Goal: Obtain resource: Download file/media

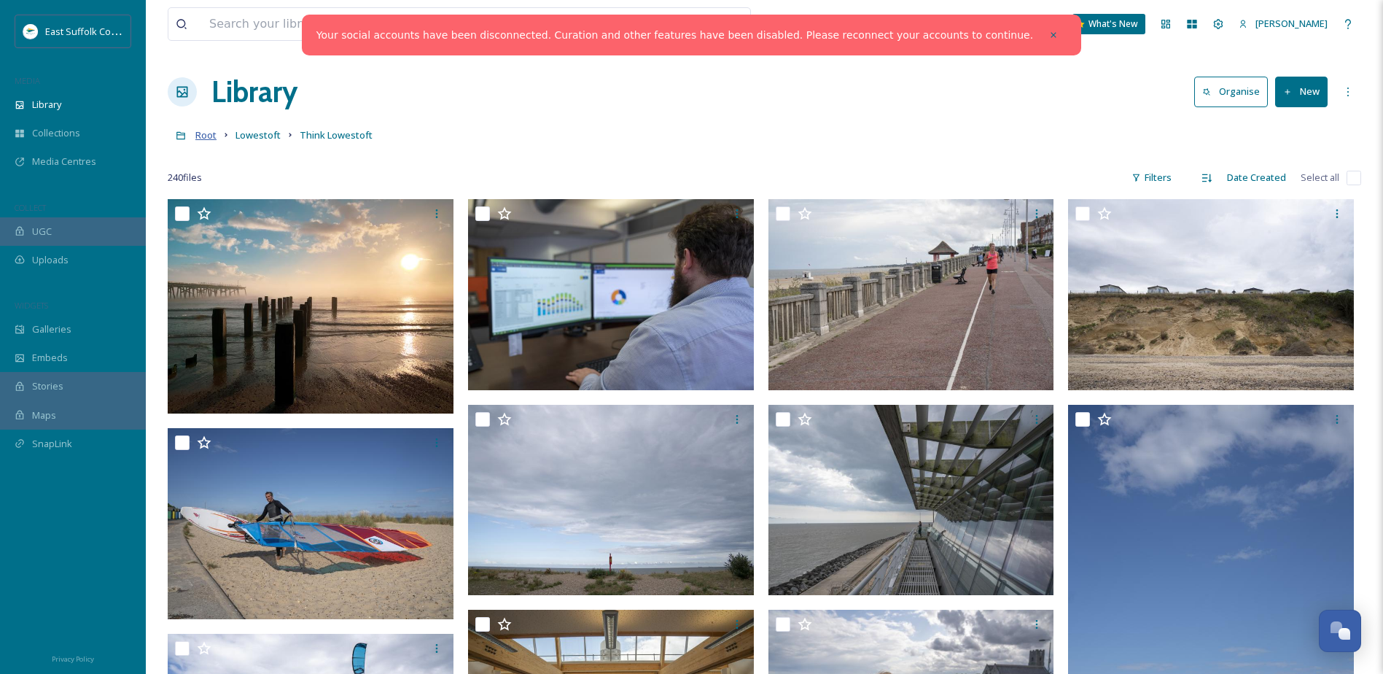
click at [208, 139] on span "Root" at bounding box center [205, 134] width 21 height 13
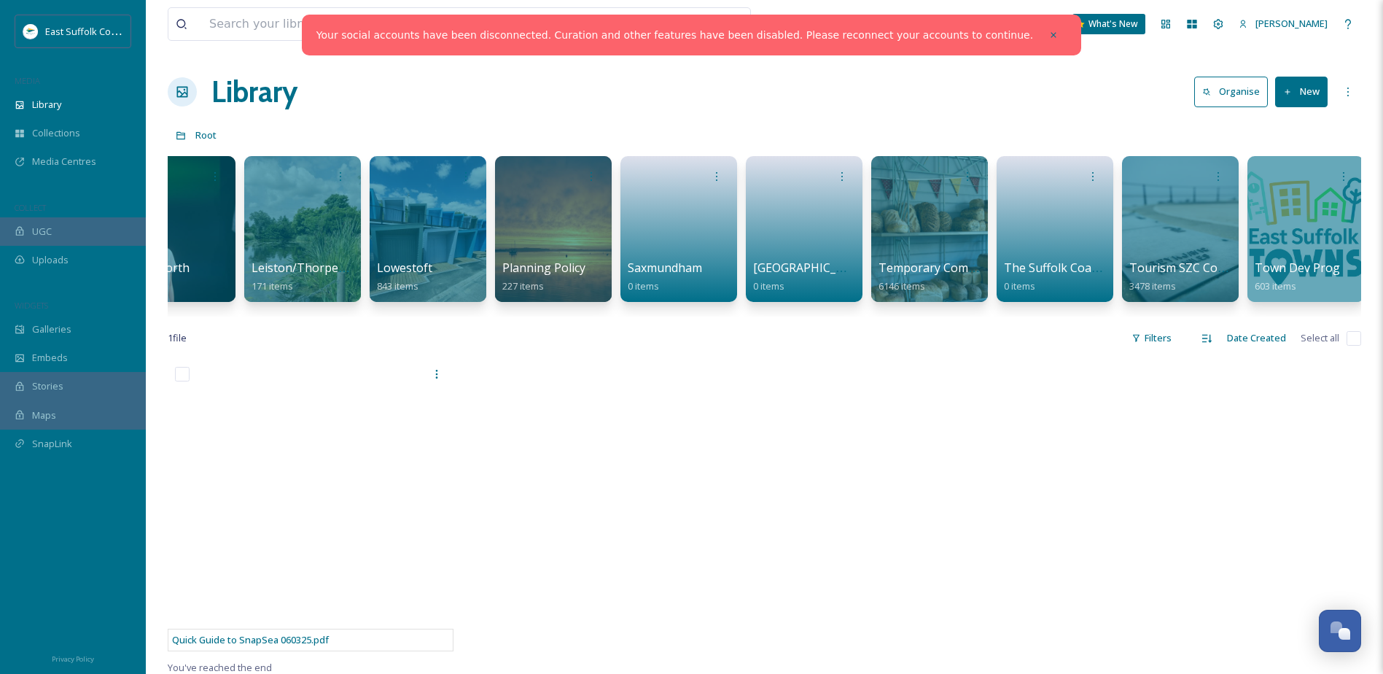
scroll to position [0, 1885]
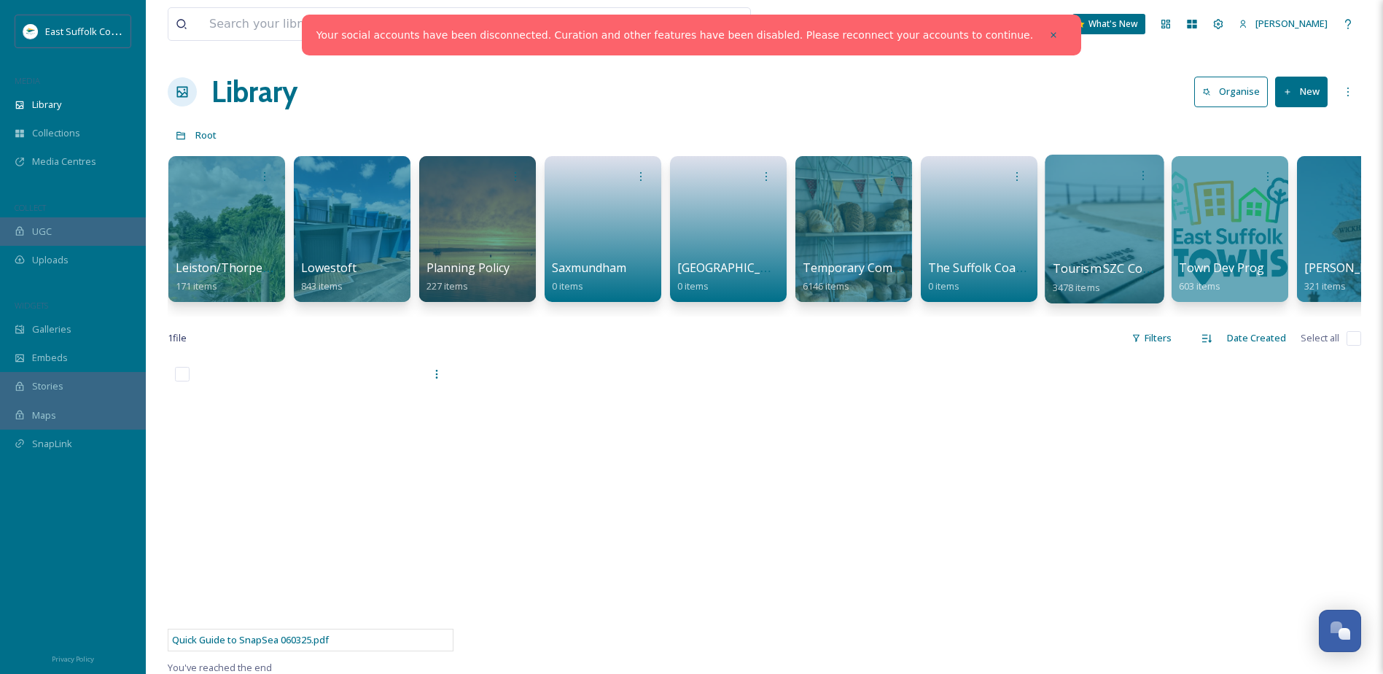
click at [1105, 233] on div at bounding box center [1104, 229] width 119 height 149
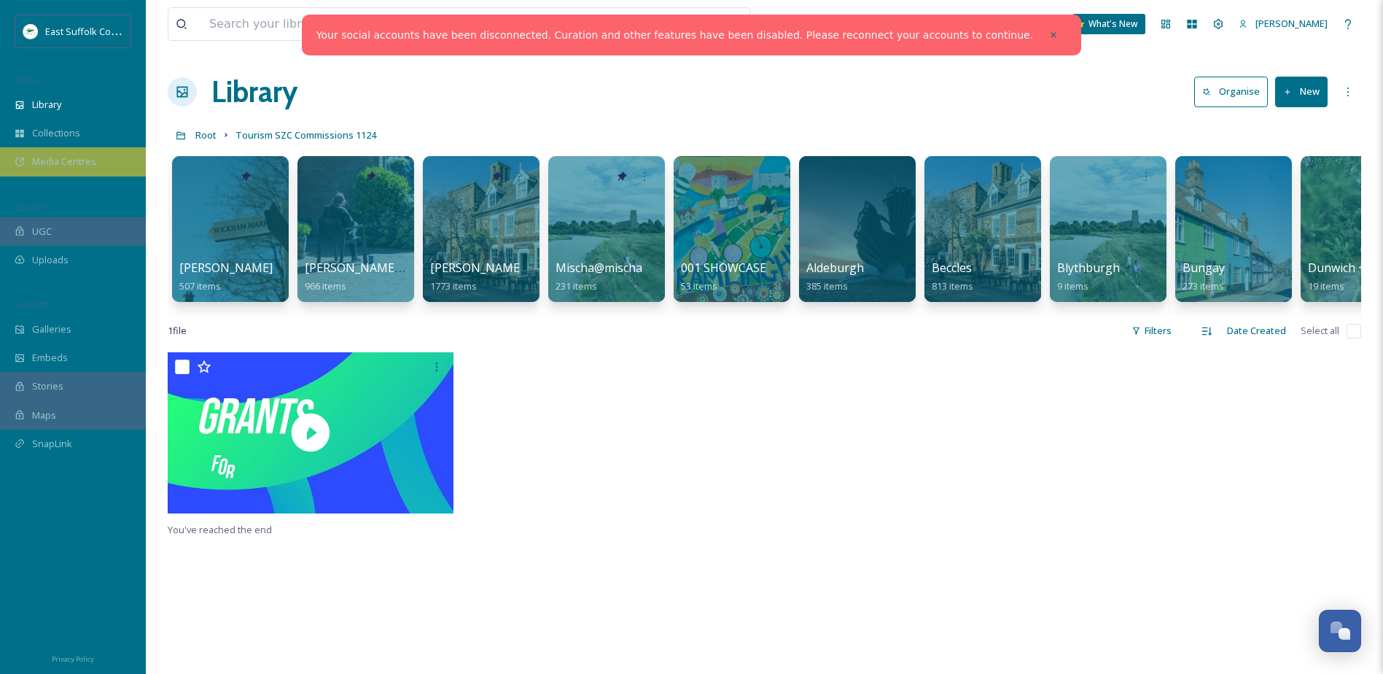
click at [66, 166] on span "Media Centres" at bounding box center [64, 162] width 64 height 14
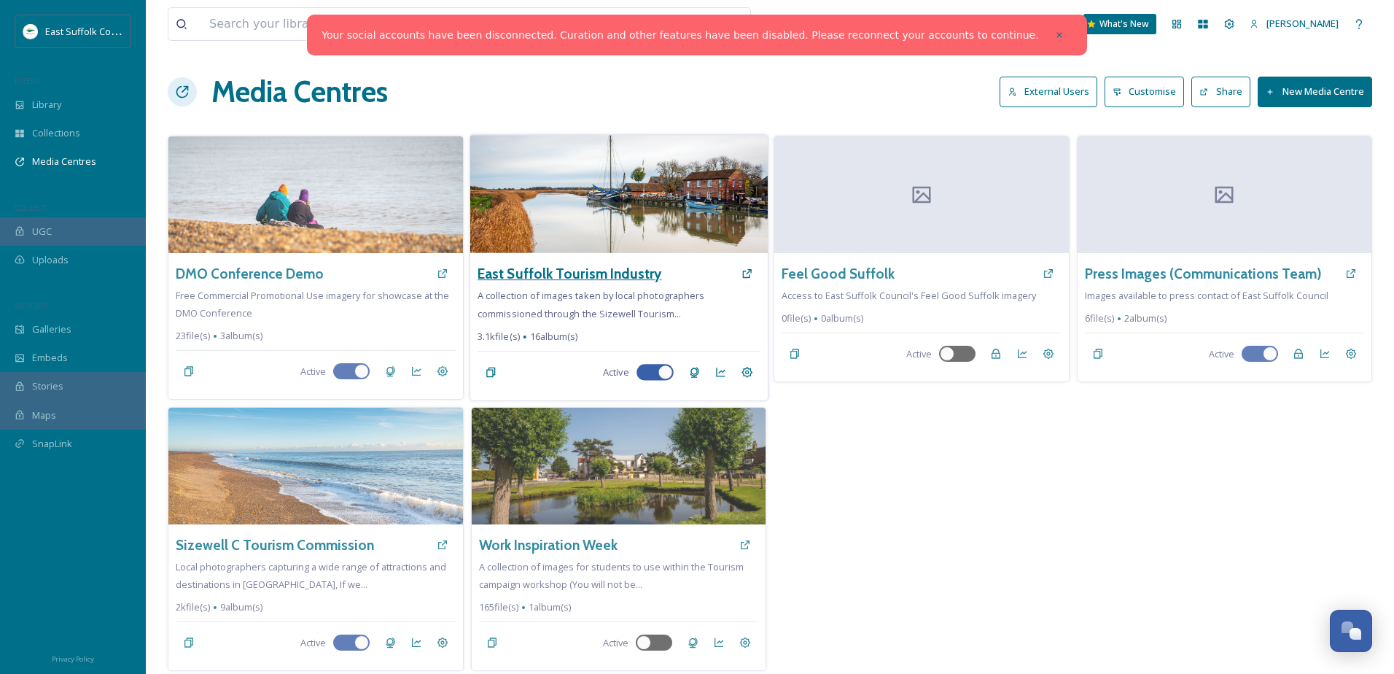
click at [560, 271] on h3 "East Suffolk Tourism Industry" at bounding box center [570, 273] width 184 height 21
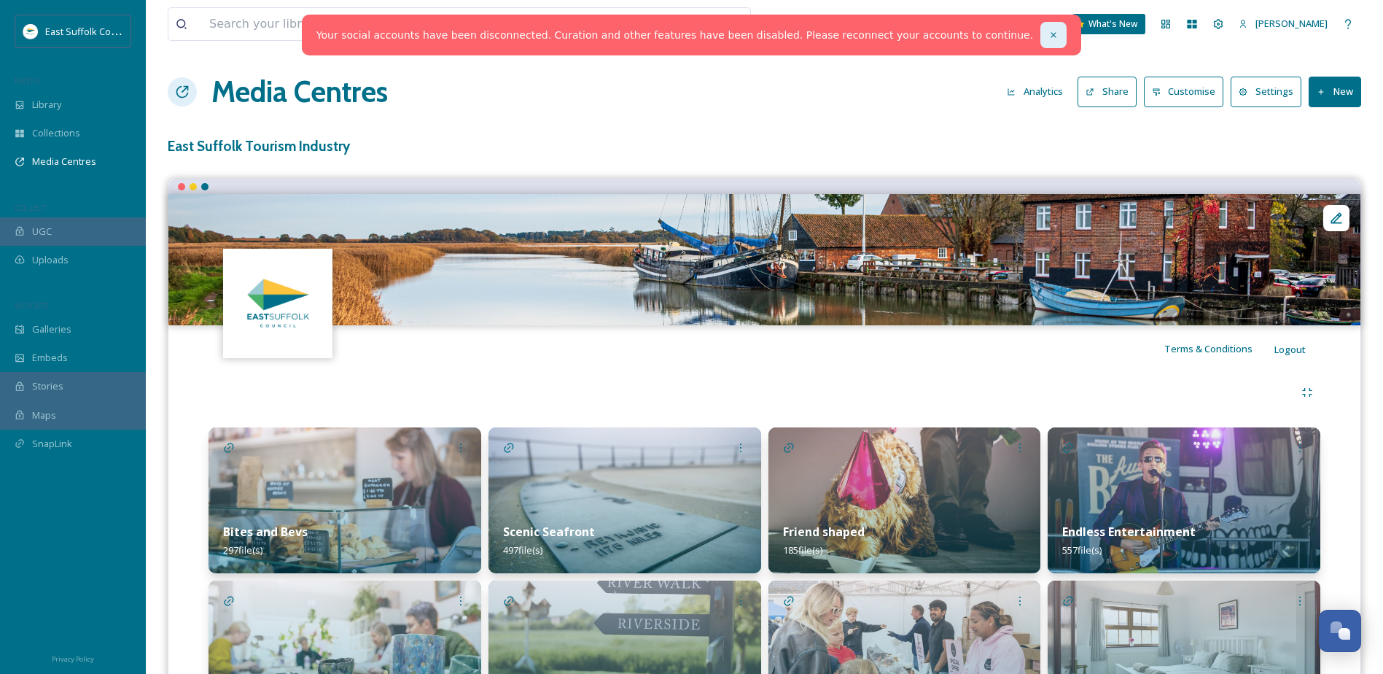
click at [1051, 33] on icon at bounding box center [1053, 34] width 5 height 5
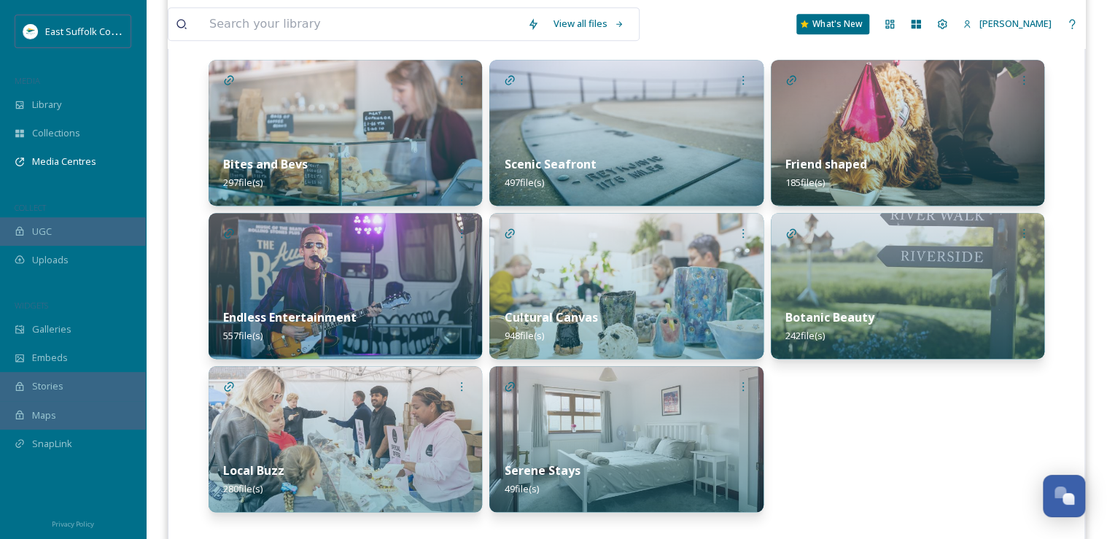
scroll to position [368, 0]
click at [572, 242] on img at bounding box center [625, 285] width 273 height 146
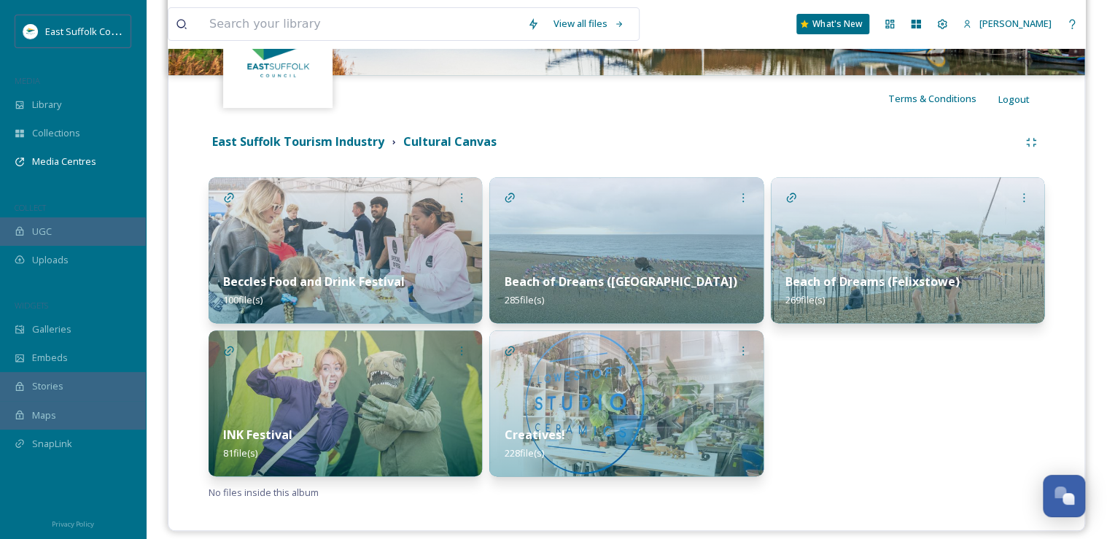
scroll to position [262, 0]
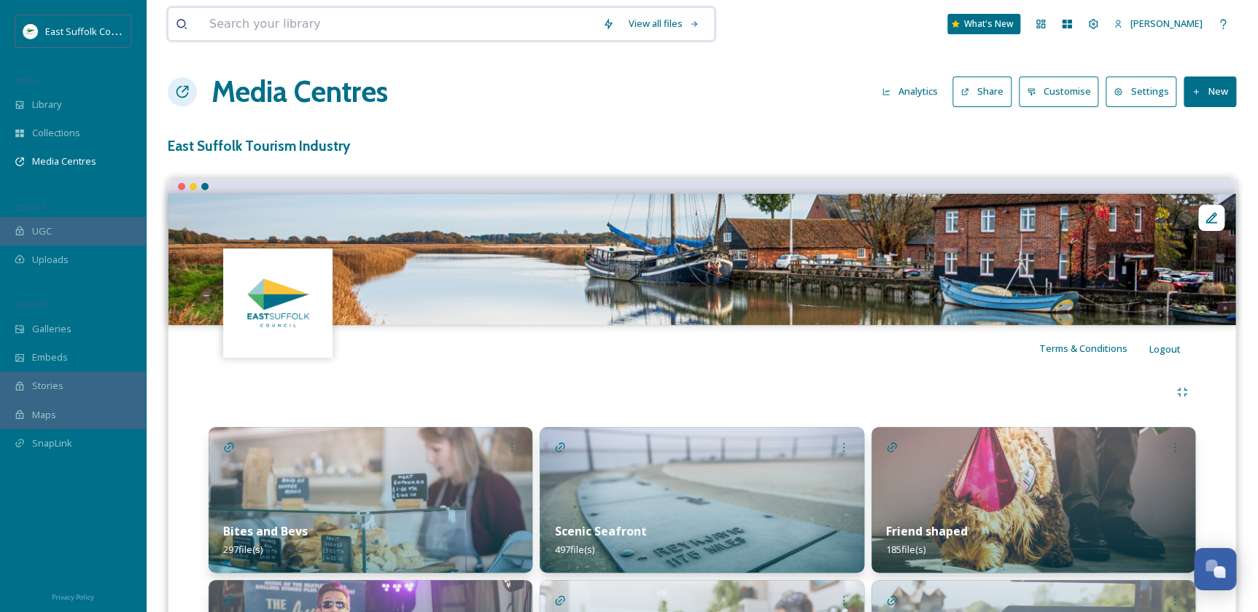
click at [381, 20] on input at bounding box center [398, 24] width 393 height 32
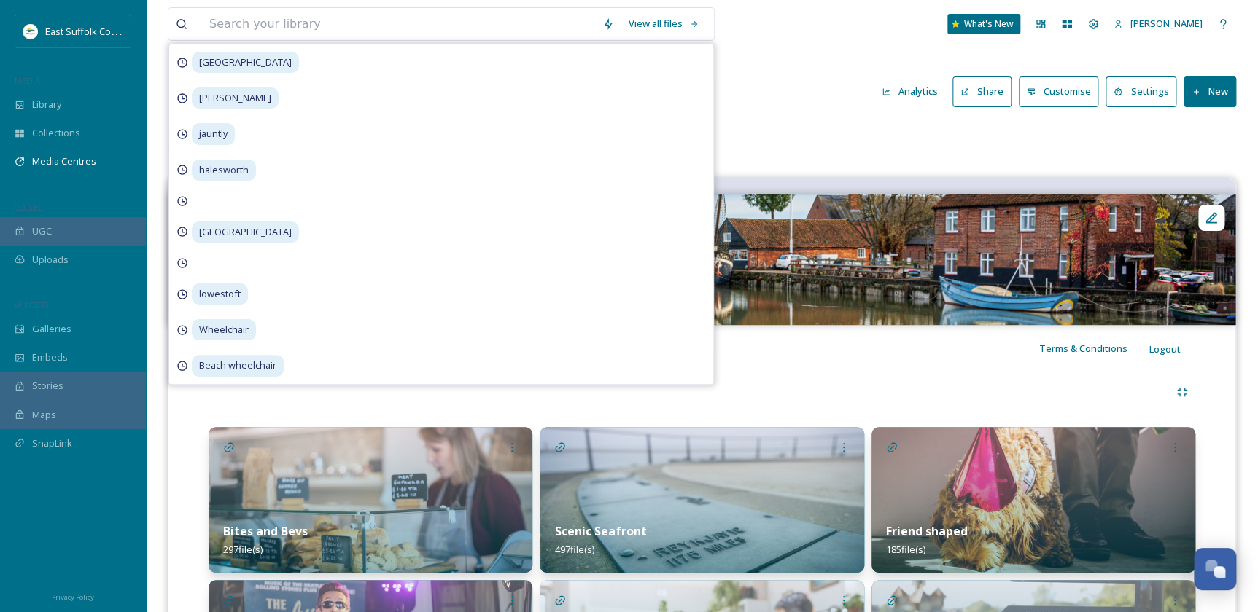
click at [739, 82] on div "Media Centres Analytics Share Customise Settings New" at bounding box center [702, 92] width 1068 height 44
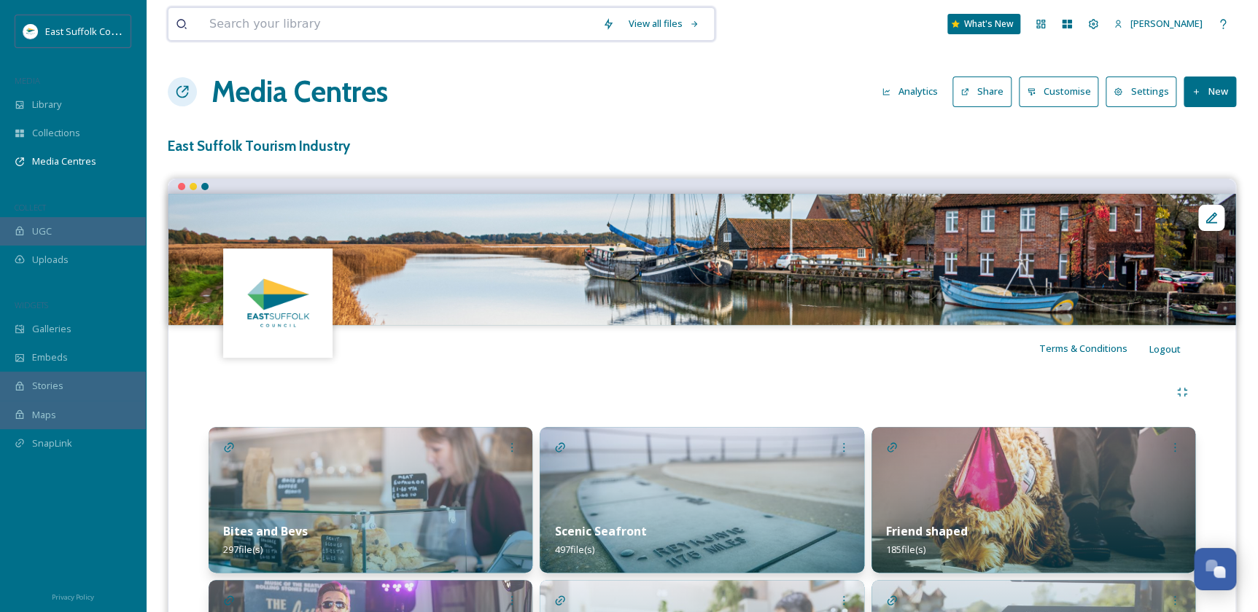
click at [481, 12] on input at bounding box center [398, 24] width 393 height 32
click at [796, 131] on div "View all files What's New [PERSON_NAME] Media Centres Analytics Share Customise…" at bounding box center [702, 469] width 1112 height 938
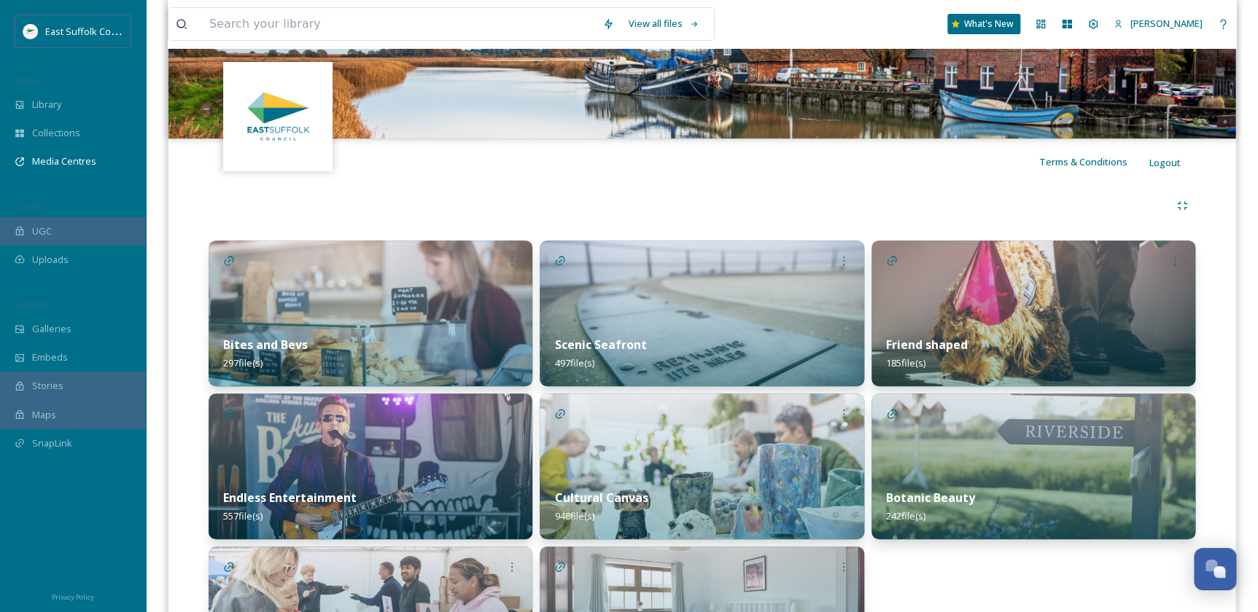
scroll to position [198, 0]
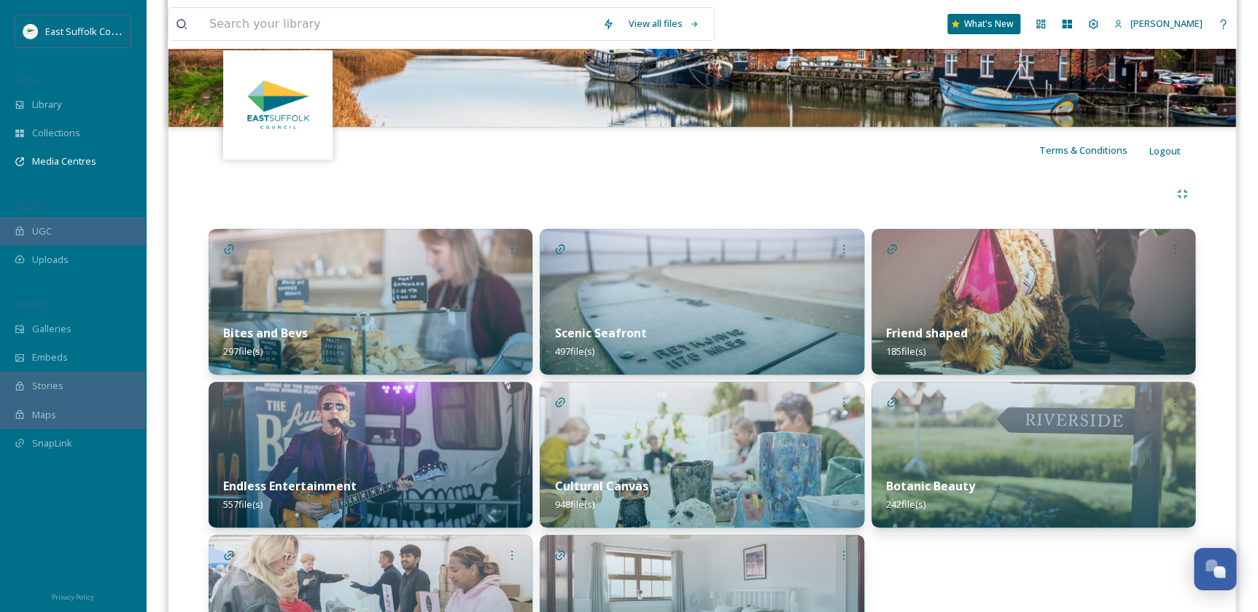
click at [736, 316] on div "Scenic Seafront 497 file(s)" at bounding box center [702, 342] width 324 height 65
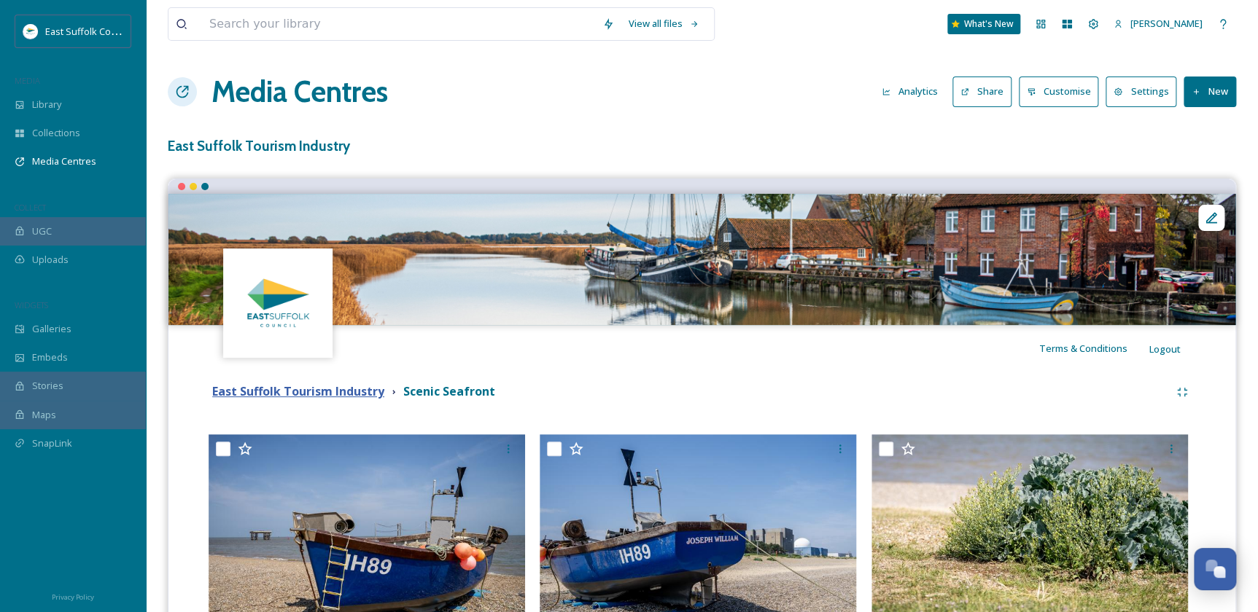
click at [338, 386] on strong "East Suffolk Tourism Industry" at bounding box center [298, 392] width 172 height 16
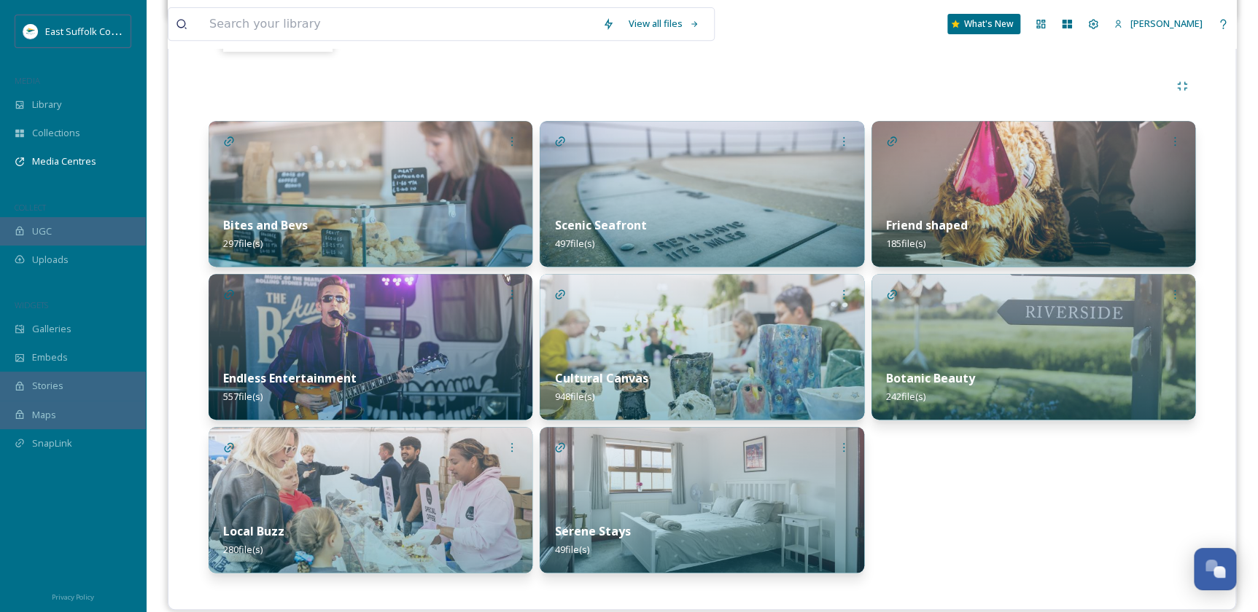
scroll to position [325, 0]
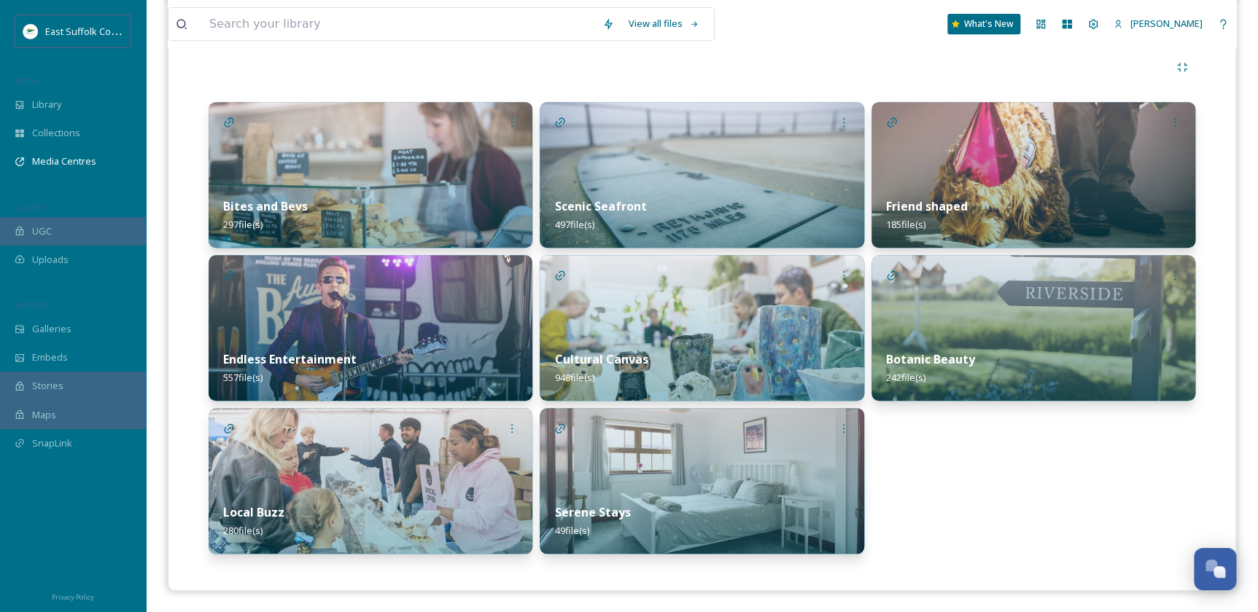
click at [982, 153] on img at bounding box center [1033, 175] width 324 height 146
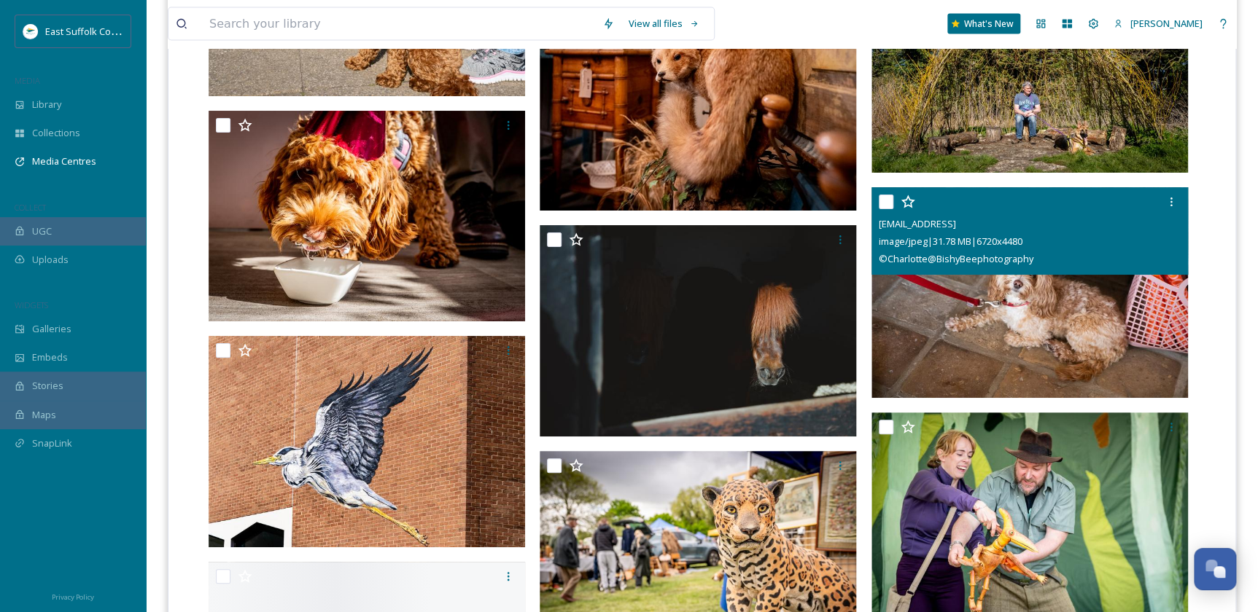
scroll to position [4242, 0]
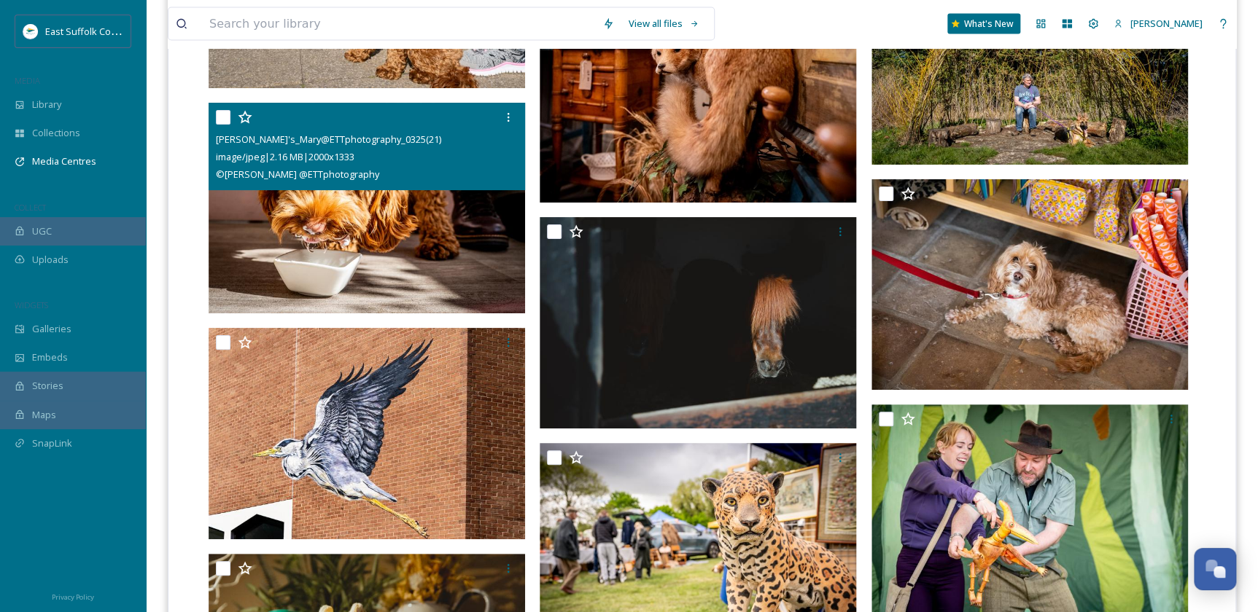
click at [423, 219] on img at bounding box center [367, 208] width 316 height 211
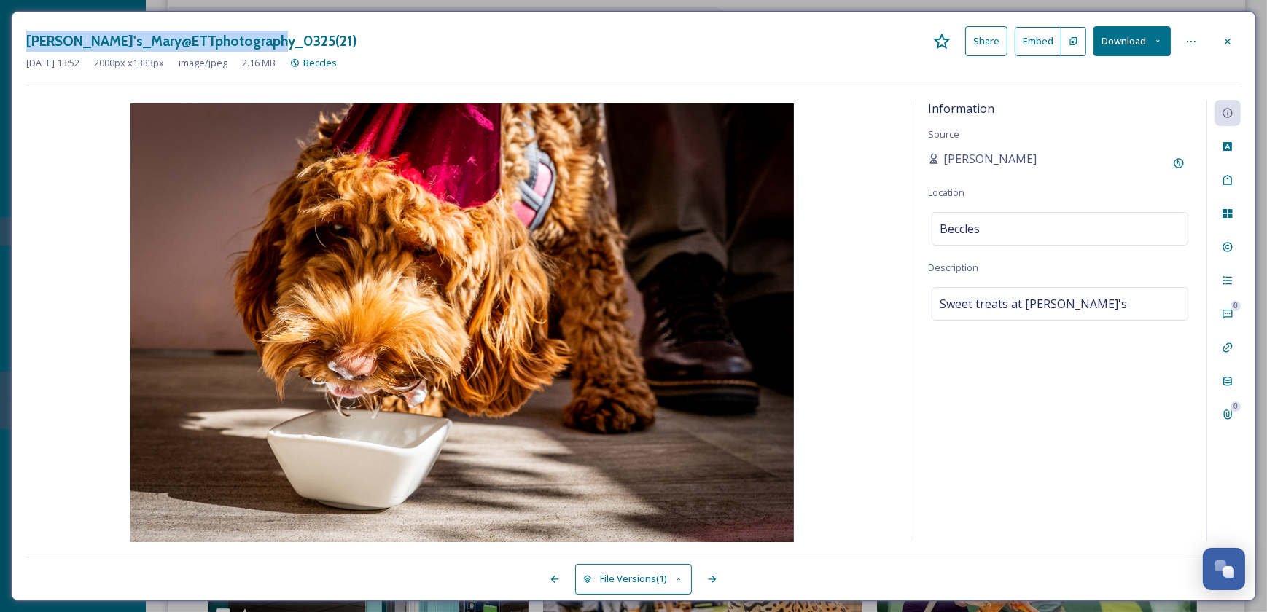
drag, startPoint x: 297, startPoint y: 40, endPoint x: 23, endPoint y: 35, distance: 274.9
click at [23, 35] on div "[PERSON_NAME]'s_Mary@ETTphotography_0325(21) Share Embed Download [DATE] 13:52 …" at bounding box center [633, 306] width 1245 height 591
copy h3 "[PERSON_NAME]'s_Mary@ETTphotography_0325(21)"
click at [1154, 39] on icon at bounding box center [1157, 40] width 9 height 9
click at [1140, 68] on span "Download Original (2000 x 1333)" at bounding box center [1094, 75] width 138 height 14
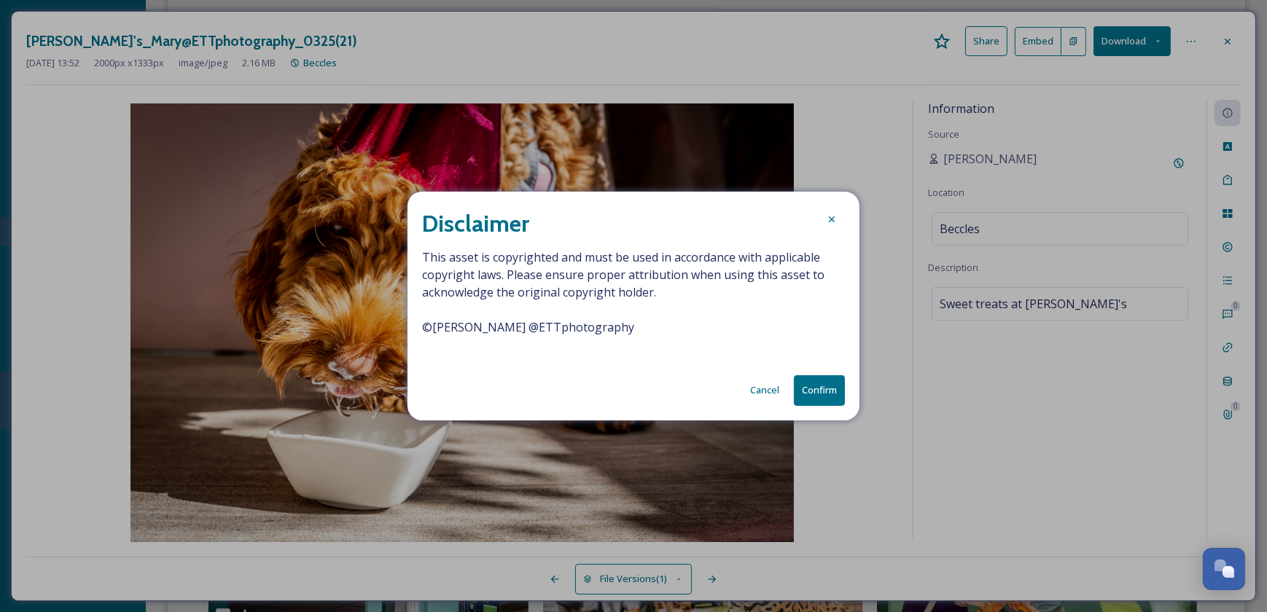
click at [773, 394] on button "Cancel" at bounding box center [765, 390] width 44 height 28
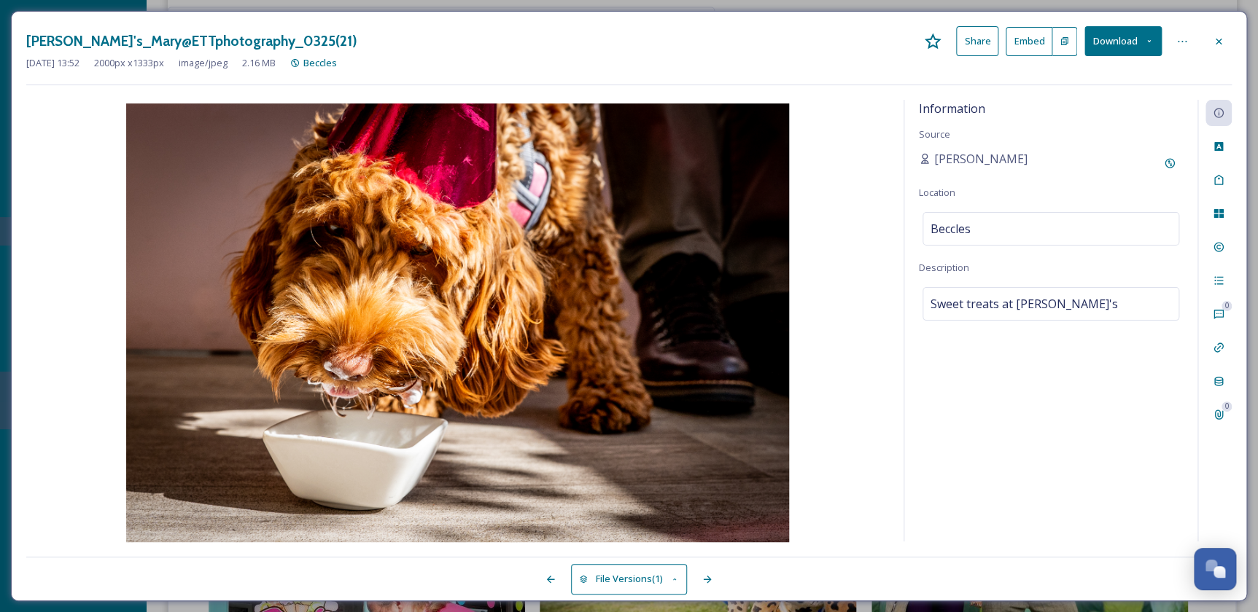
scroll to position [4201, 0]
click at [1121, 36] on button "Download" at bounding box center [1122, 41] width 77 height 30
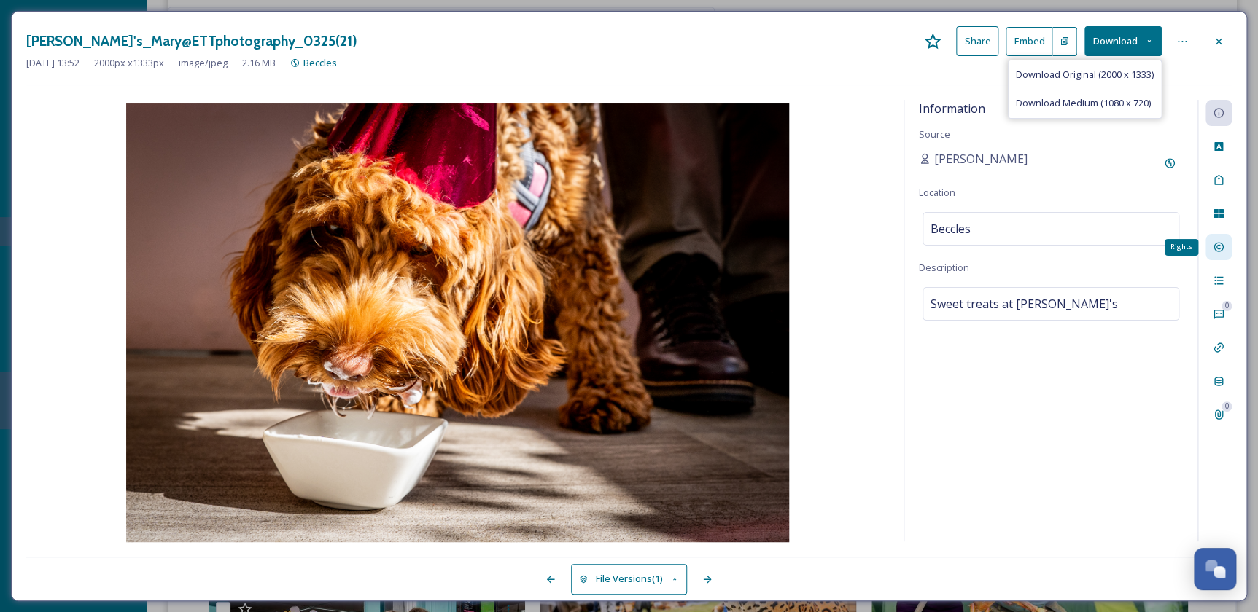
click at [1219, 251] on icon at bounding box center [1217, 247] width 9 height 9
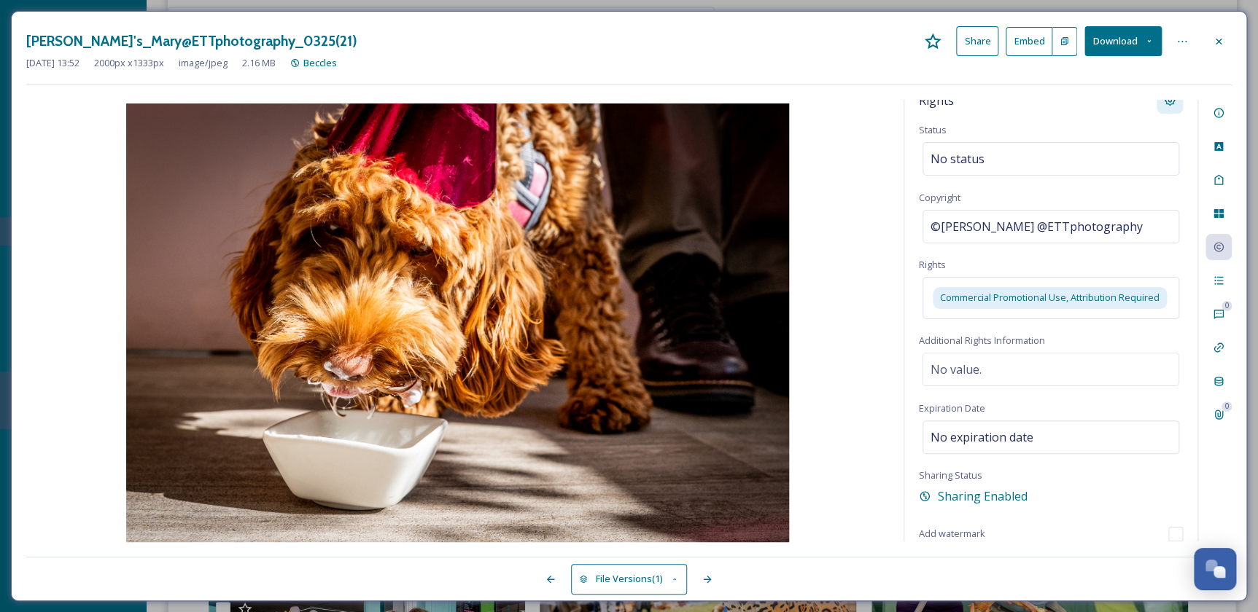
scroll to position [25, 0]
click at [1218, 117] on icon at bounding box center [1218, 113] width 12 height 12
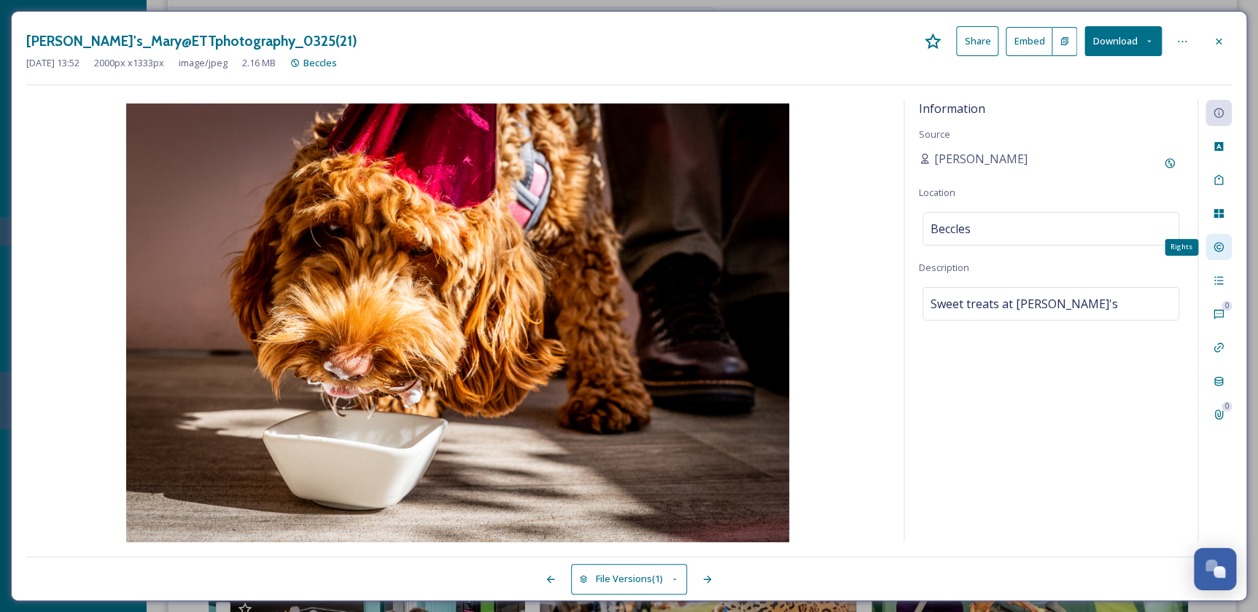
click at [1218, 248] on icon at bounding box center [1217, 247] width 9 height 9
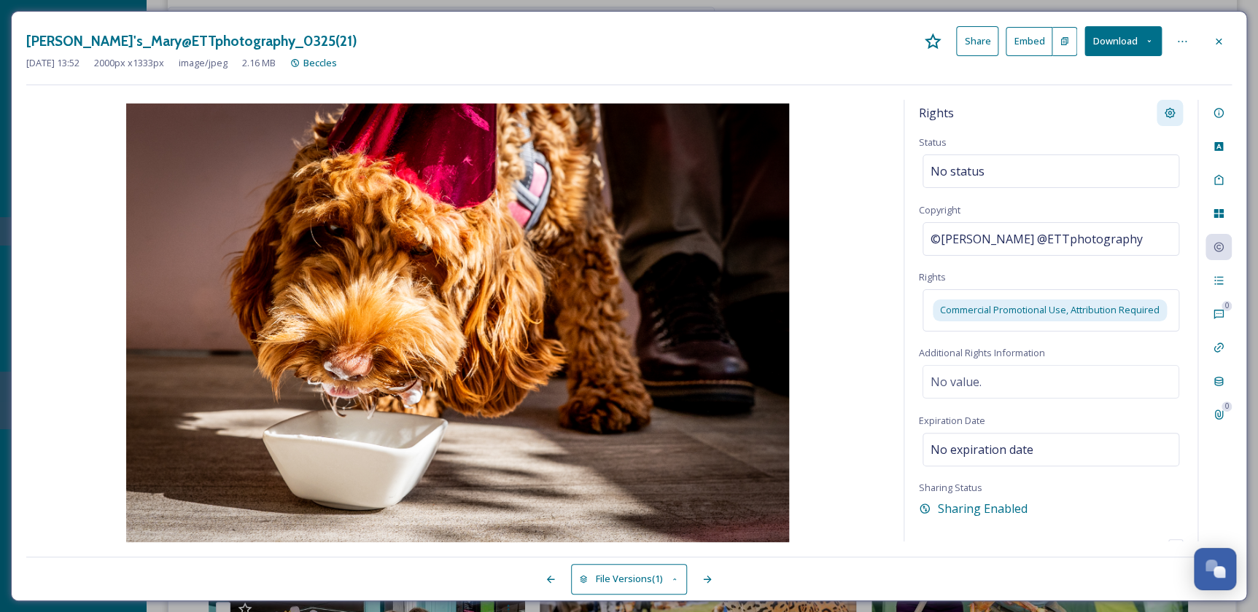
click at [1164, 107] on icon at bounding box center [1170, 113] width 12 height 12
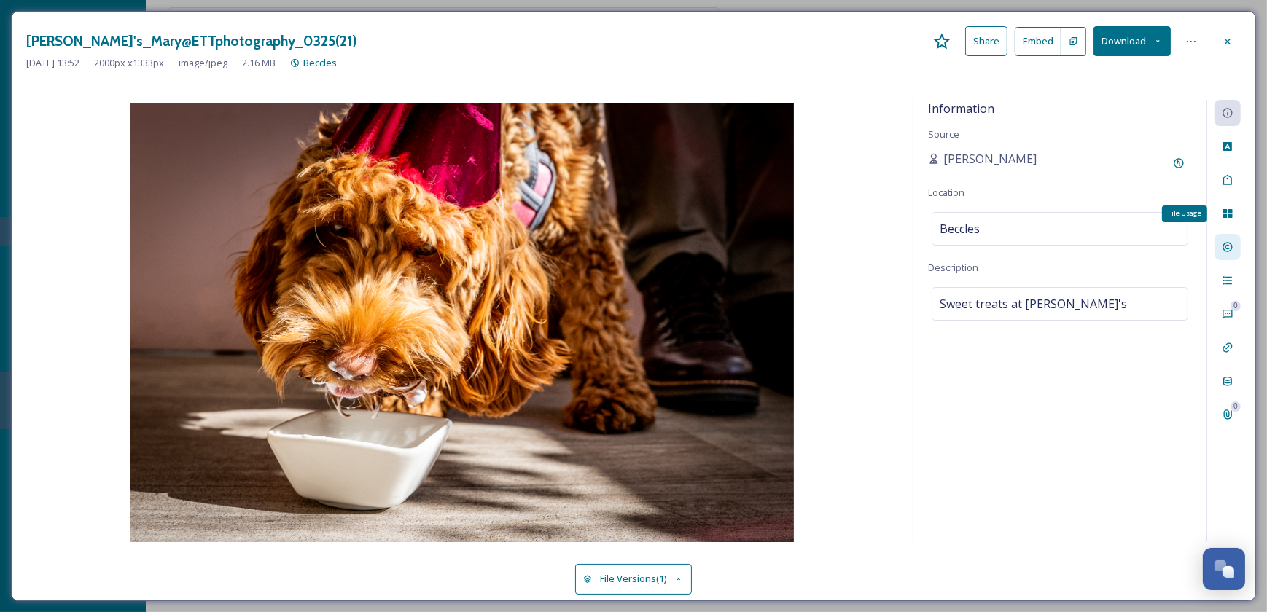
click at [1237, 243] on div at bounding box center [1228, 247] width 26 height 26
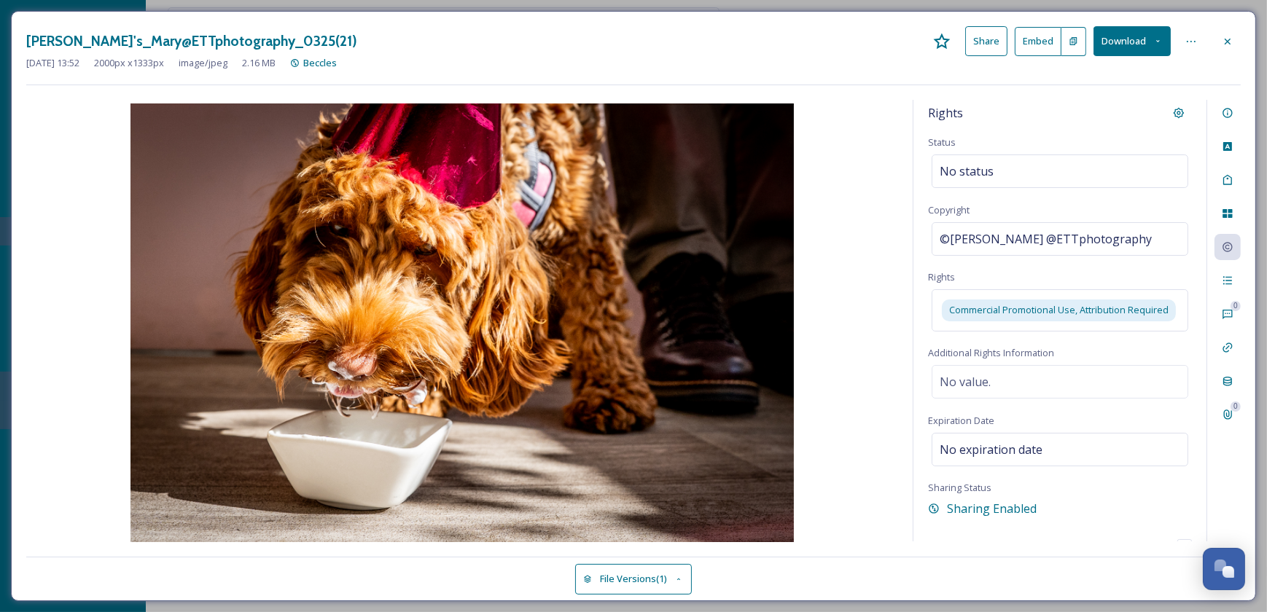
click at [1132, 31] on button "Download" at bounding box center [1132, 41] width 77 height 30
click at [1105, 97] on span "Download Medium (1080 x 720)" at bounding box center [1092, 103] width 135 height 14
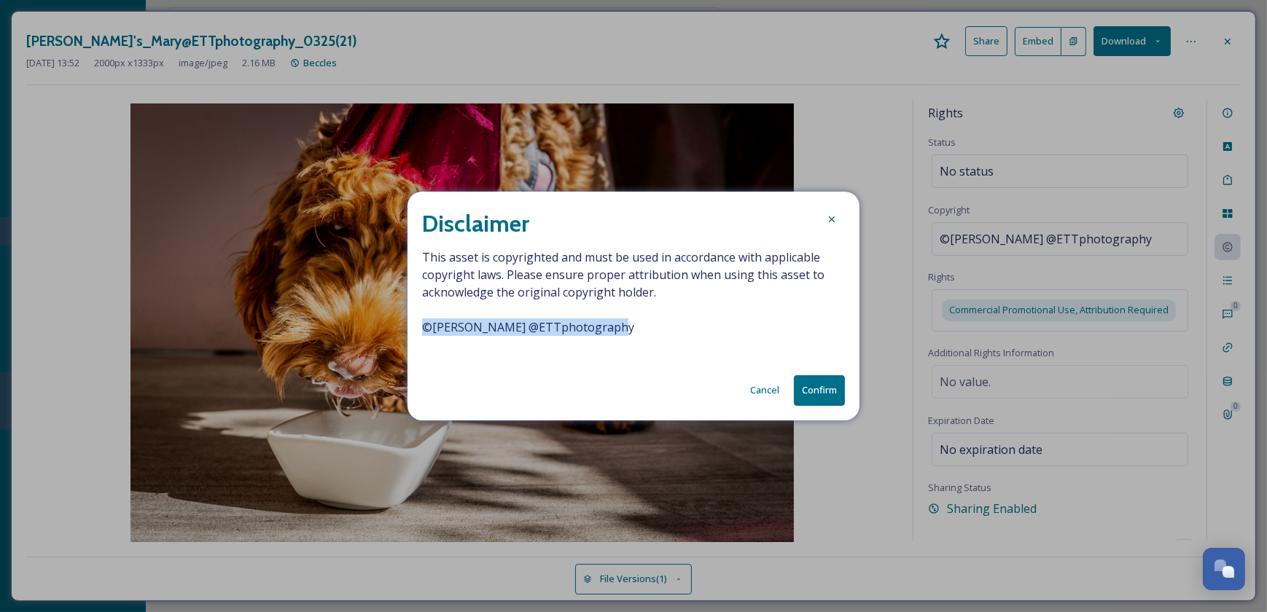
drag, startPoint x: 615, startPoint y: 327, endPoint x: 413, endPoint y: 330, distance: 202.7
click at [413, 330] on div "Disclaimer This asset is copyrighted and must be used in accordance with applic…" at bounding box center [634, 306] width 452 height 228
drag, startPoint x: 413, startPoint y: 330, endPoint x: 449, endPoint y: 328, distance: 36.5
drag, startPoint x: 449, startPoint y: 328, endPoint x: 524, endPoint y: 273, distance: 92.9
click at [524, 273] on span "This asset is copyrighted and must be used in accordance with applicable copyri…" at bounding box center [633, 301] width 423 height 105
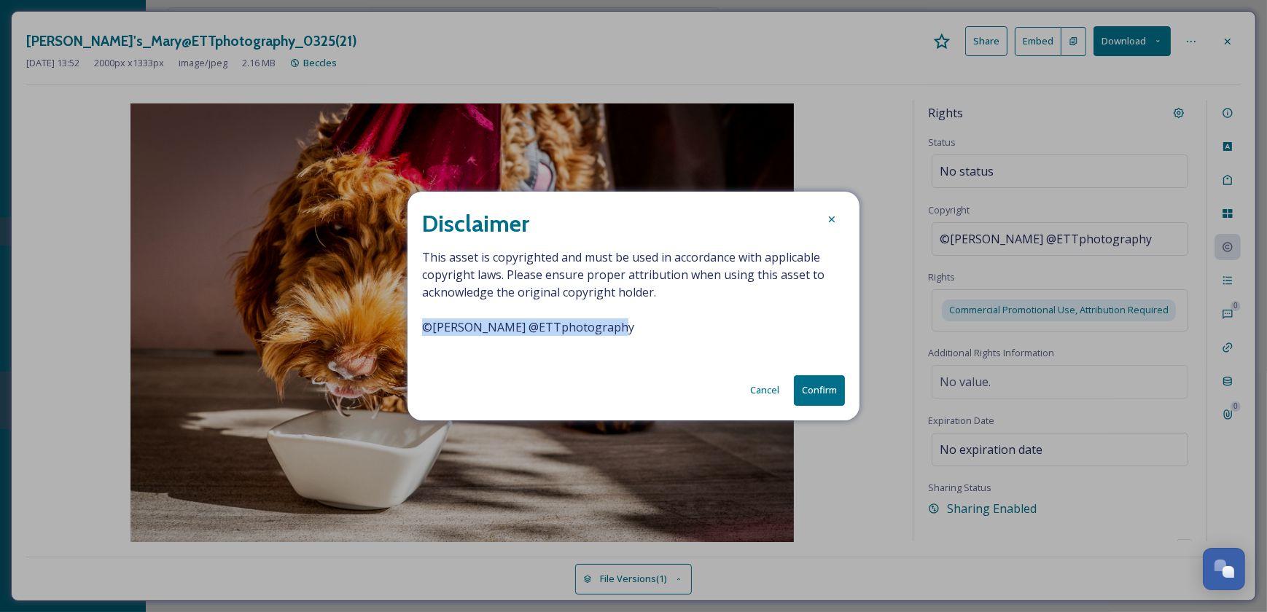
drag, startPoint x: 640, startPoint y: 335, endPoint x: 416, endPoint y: 335, distance: 223.8
click at [416, 335] on div "Disclaimer This asset is copyrighted and must be used in accordance with applic…" at bounding box center [634, 306] width 452 height 228
copy span "© [PERSON_NAME] @ETTphotography"
click at [831, 222] on icon at bounding box center [832, 220] width 12 height 12
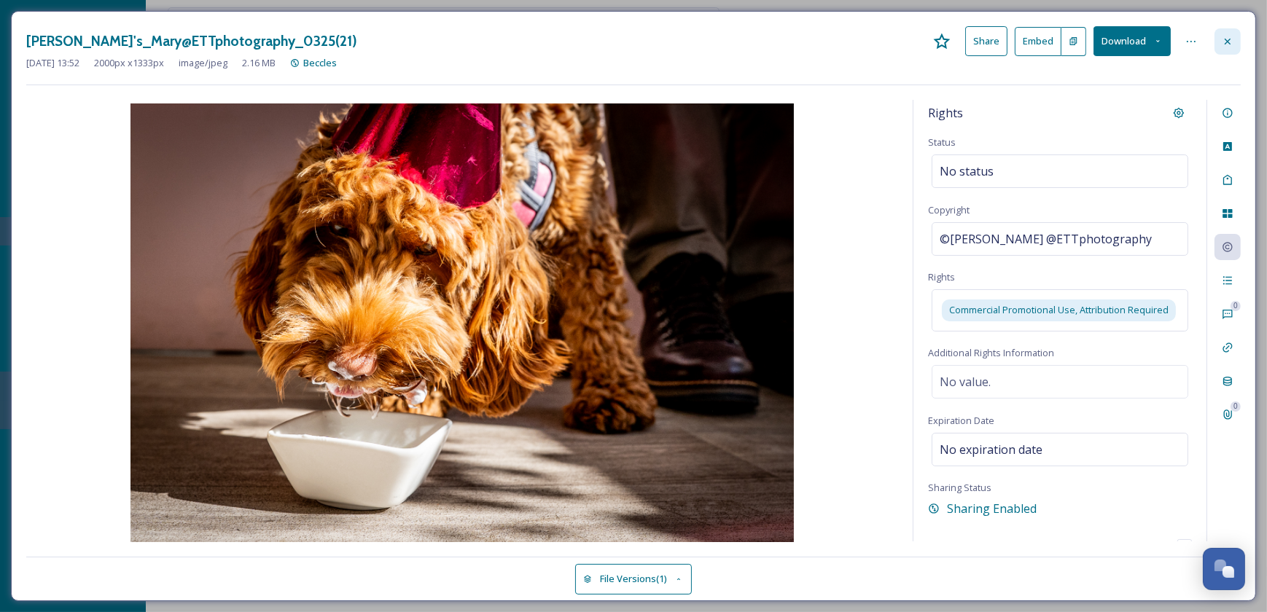
click at [1239, 43] on div at bounding box center [1228, 41] width 26 height 26
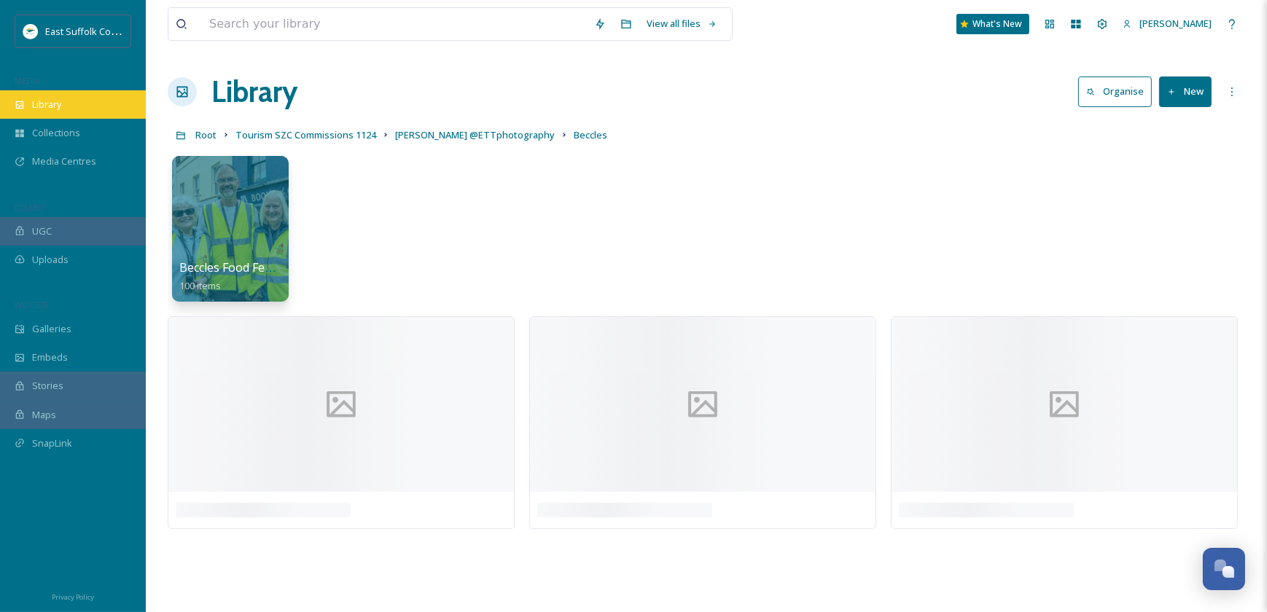
click at [63, 97] on div "Library" at bounding box center [73, 104] width 146 height 28
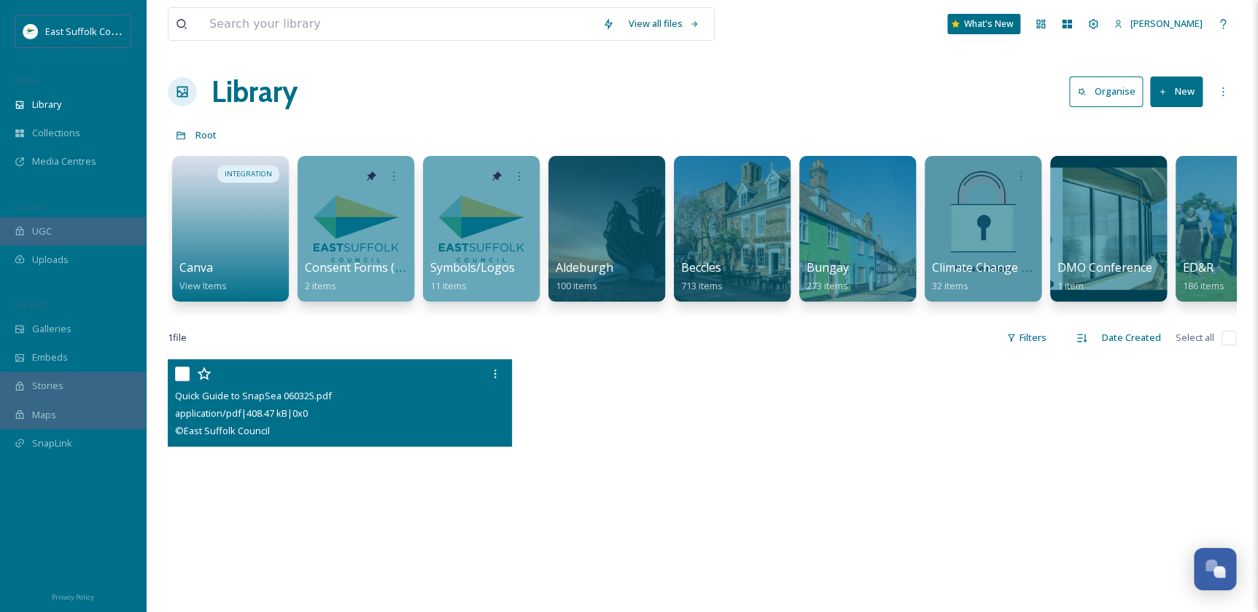
scroll to position [132, 0]
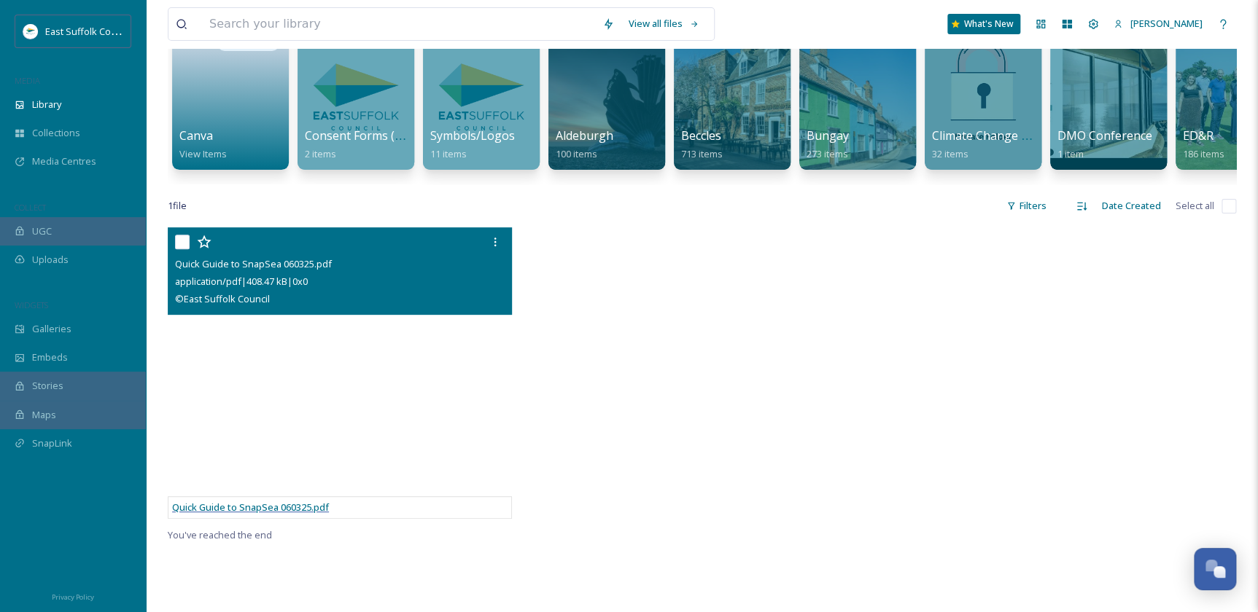
click at [314, 514] on span "Quick Guide to SnapSea 060325.pdf" at bounding box center [250, 507] width 157 height 13
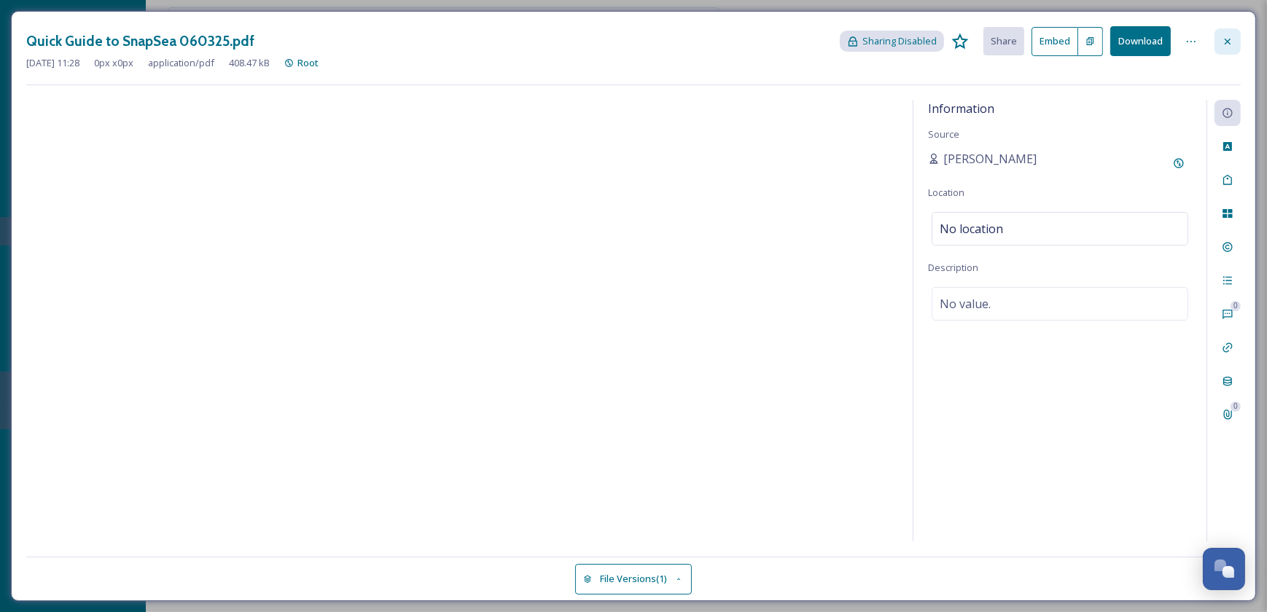
click at [1226, 38] on icon at bounding box center [1228, 42] width 12 height 12
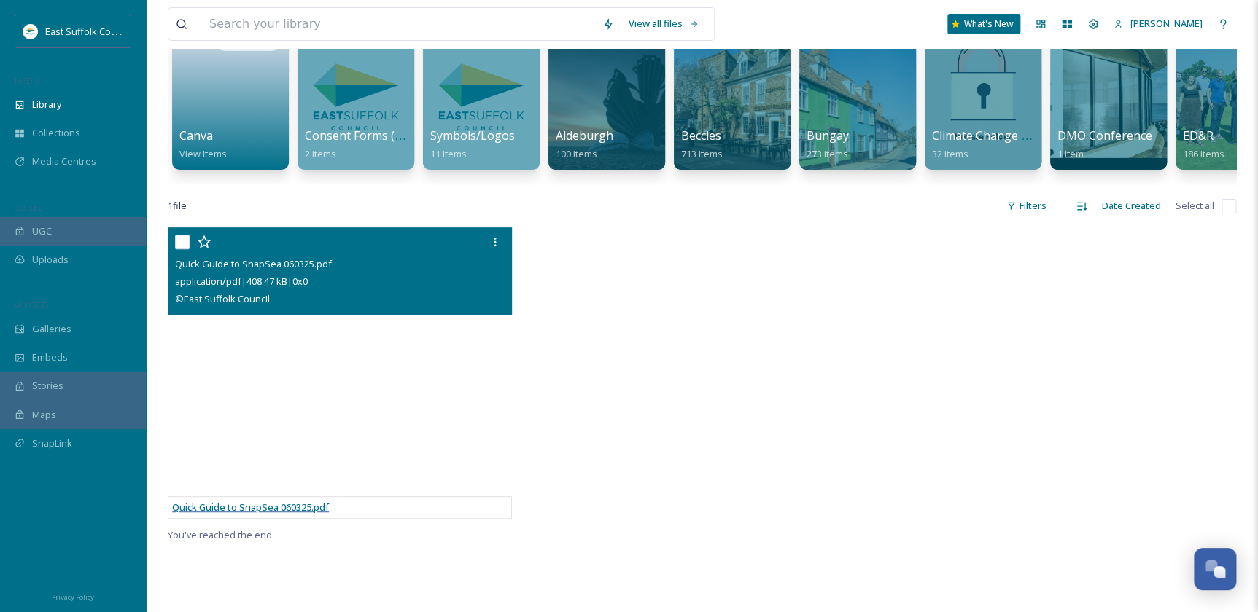
click at [308, 514] on span "Quick Guide to SnapSea 060325.pdf" at bounding box center [250, 507] width 157 height 13
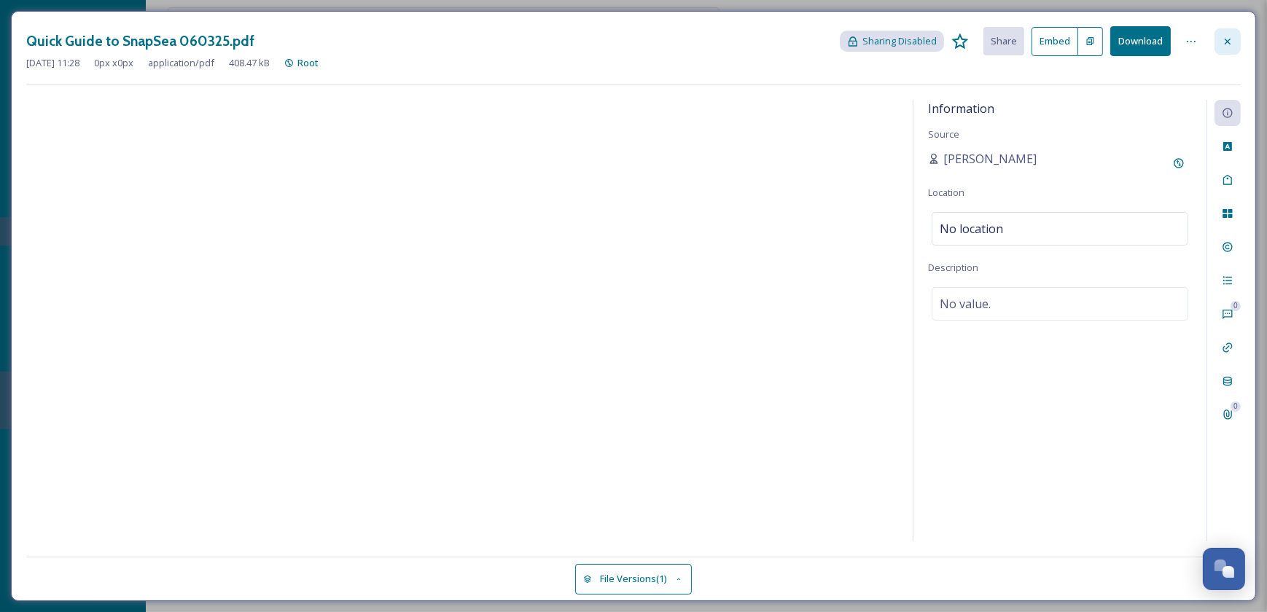
click at [1233, 34] on div at bounding box center [1228, 41] width 26 height 26
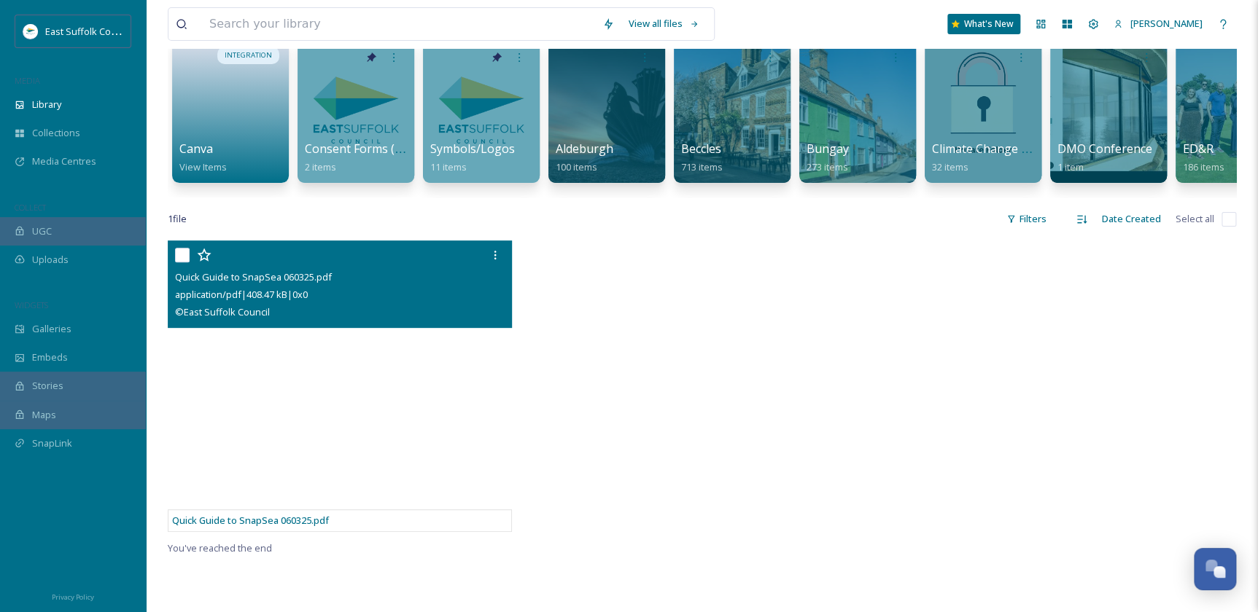
scroll to position [132, 0]
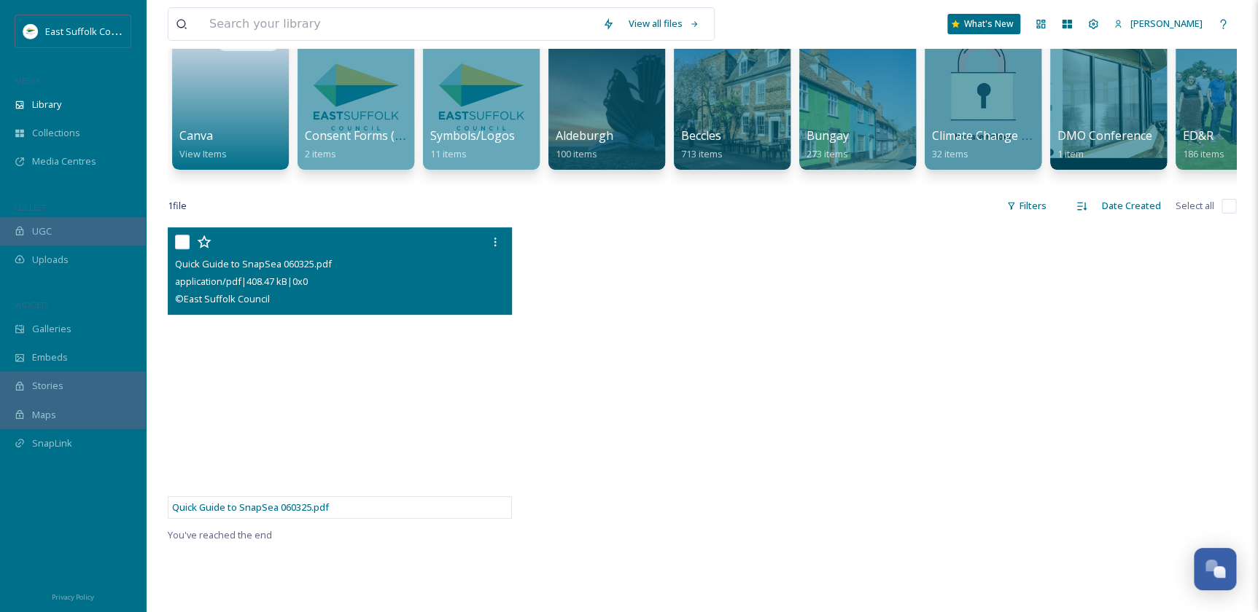
click at [349, 290] on div "application/pdf | 408.47 kB | 0 x 0" at bounding box center [341, 281] width 333 height 17
click at [287, 514] on span "Quick Guide to SnapSea 060325.pdf" at bounding box center [250, 507] width 157 height 13
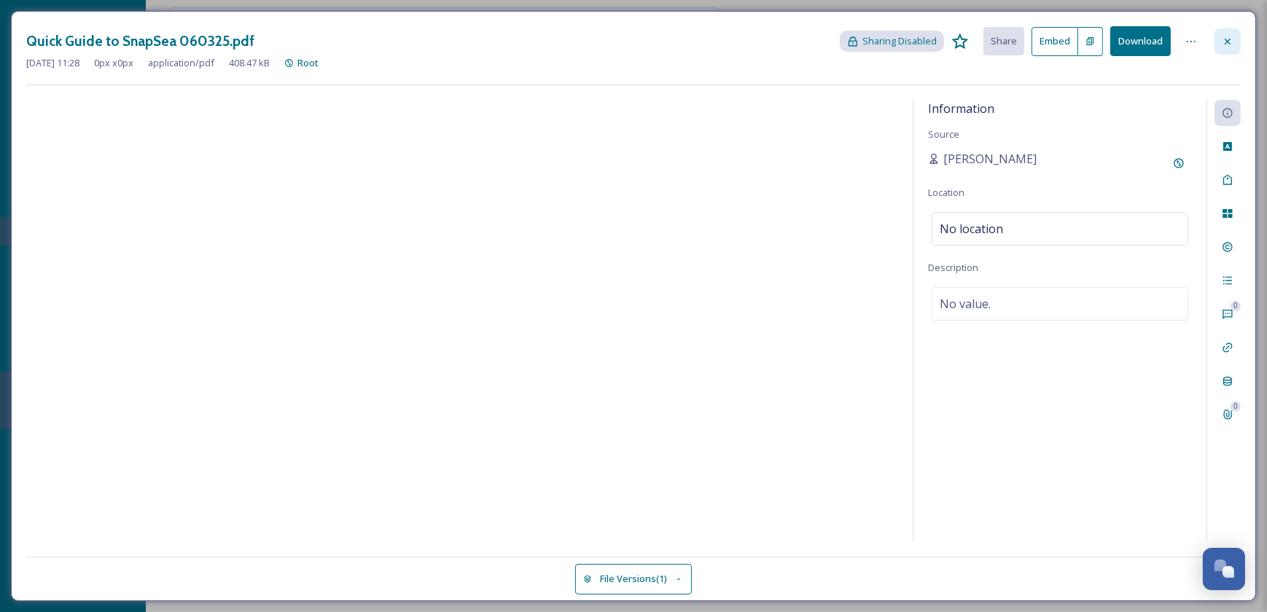
click at [1229, 45] on icon at bounding box center [1228, 42] width 12 height 12
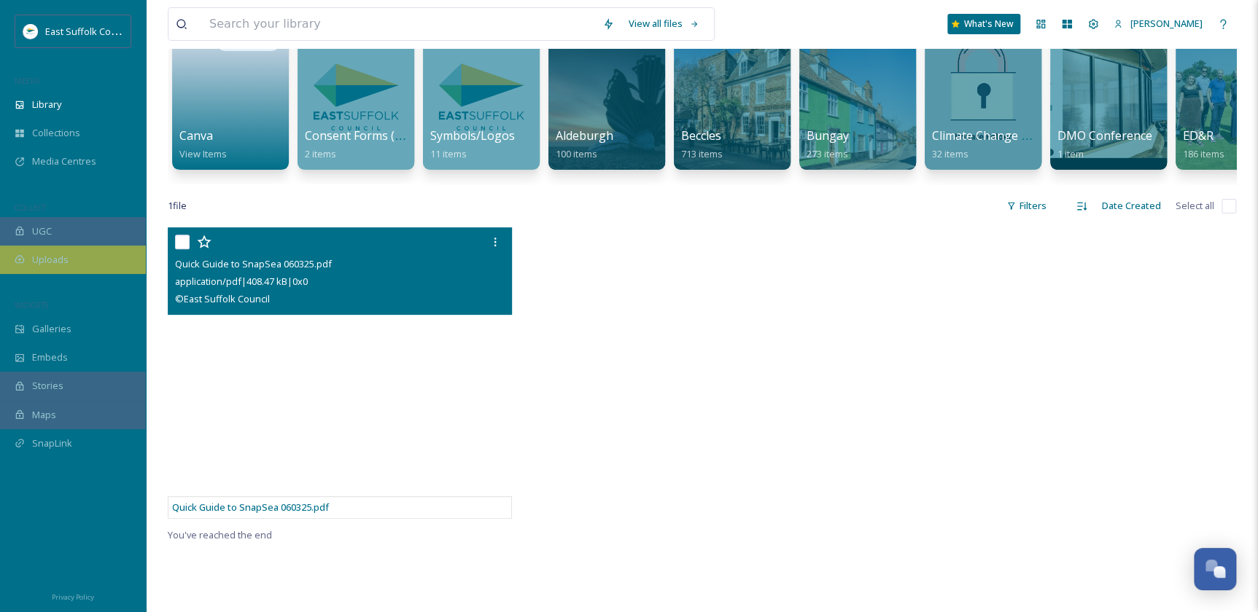
click at [69, 257] on div "Uploads" at bounding box center [73, 260] width 146 height 28
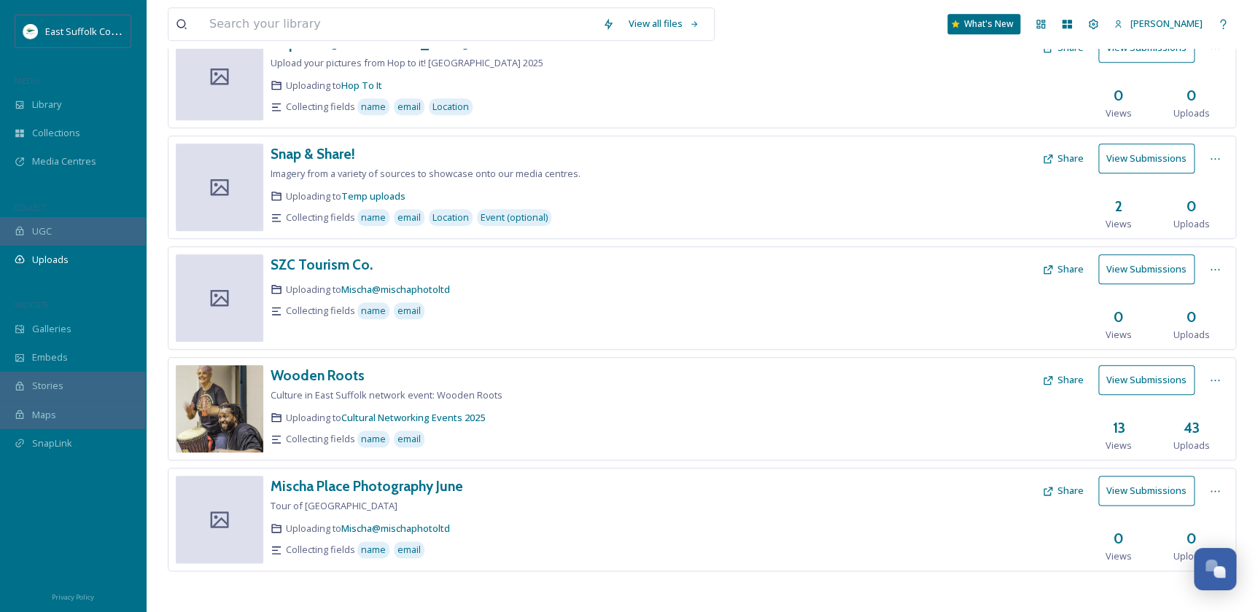
scroll to position [555, 0]
click at [346, 258] on h3 "SZC Tourism Co." at bounding box center [321, 263] width 102 height 17
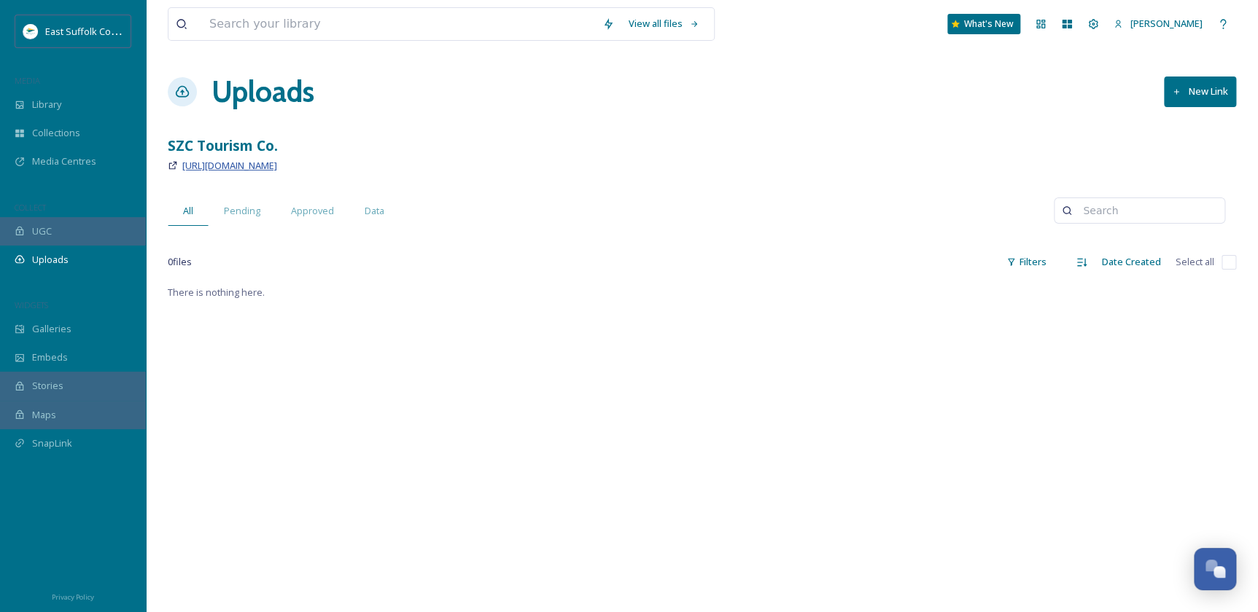
click at [238, 160] on span "[URL][DOMAIN_NAME]" at bounding box center [229, 165] width 95 height 13
click at [553, 532] on div "There is nothing here." at bounding box center [702, 590] width 1068 height 612
